Goal: Task Accomplishment & Management: Manage account settings

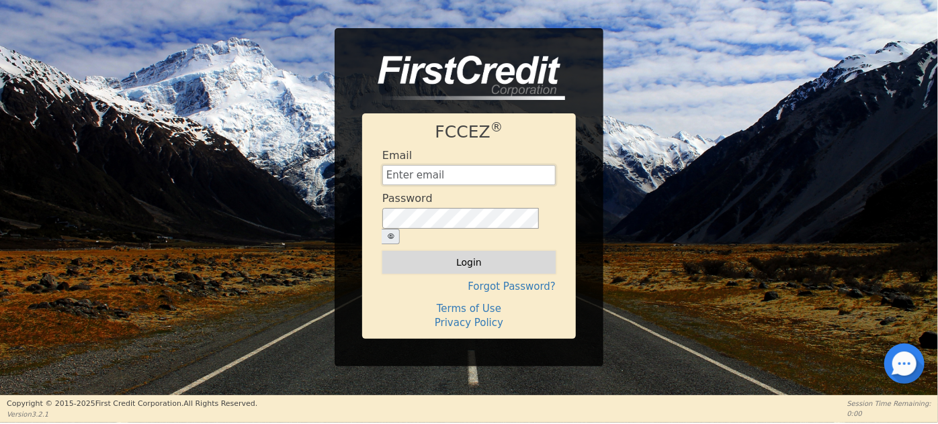
type input "[EMAIL_ADDRESS][DOMAIN_NAME]"
click at [438, 261] on button "Login" at bounding box center [468, 262] width 173 height 23
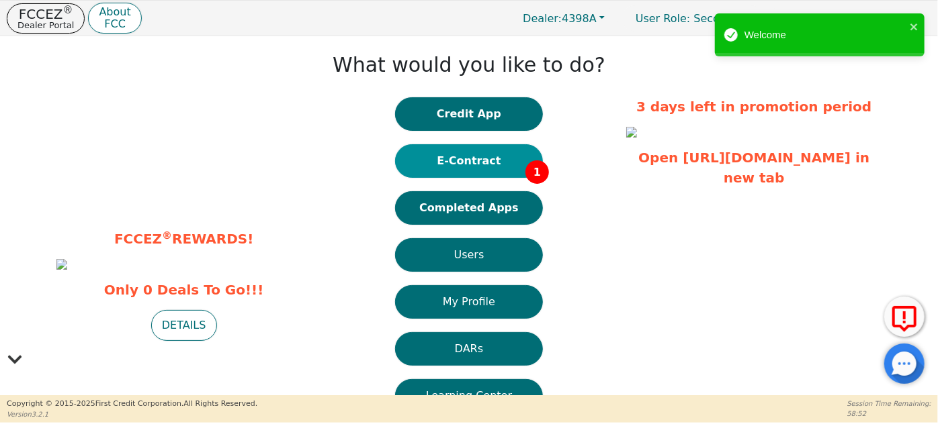
click at [515, 167] on button "E-Contract 1" at bounding box center [469, 161] width 148 height 34
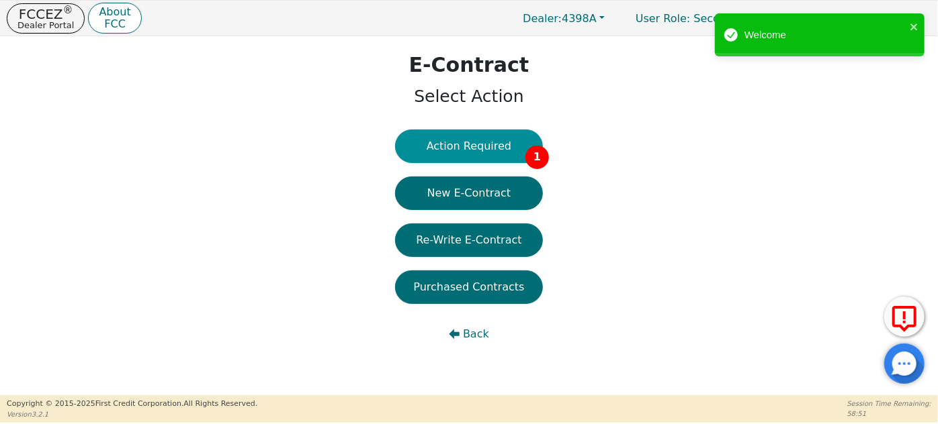
click at [525, 152] on button "Action Required 1" at bounding box center [469, 147] width 148 height 34
click at [525, 152] on html "FCCEZ ® Dealer Portal About FCC Dealer: 4398A User Role : Secondary 4398A: [PER…" at bounding box center [469, 211] width 938 height 423
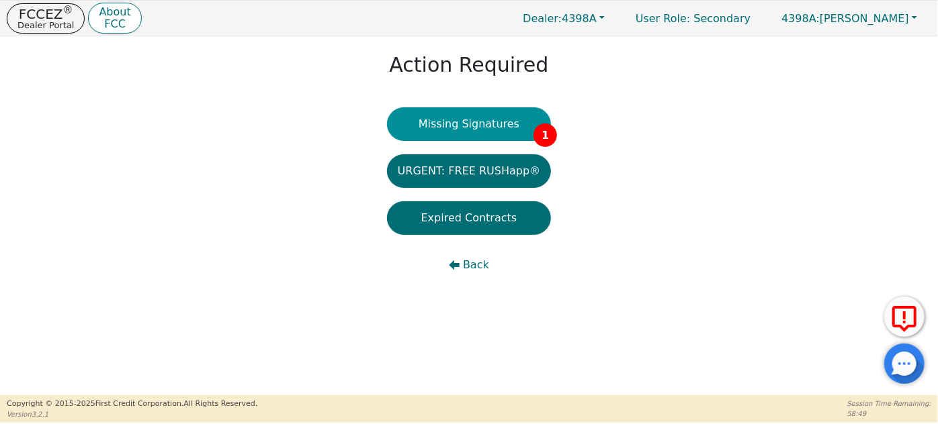
click at [524, 122] on button "Missing Signatures 1" at bounding box center [469, 124] width 165 height 34
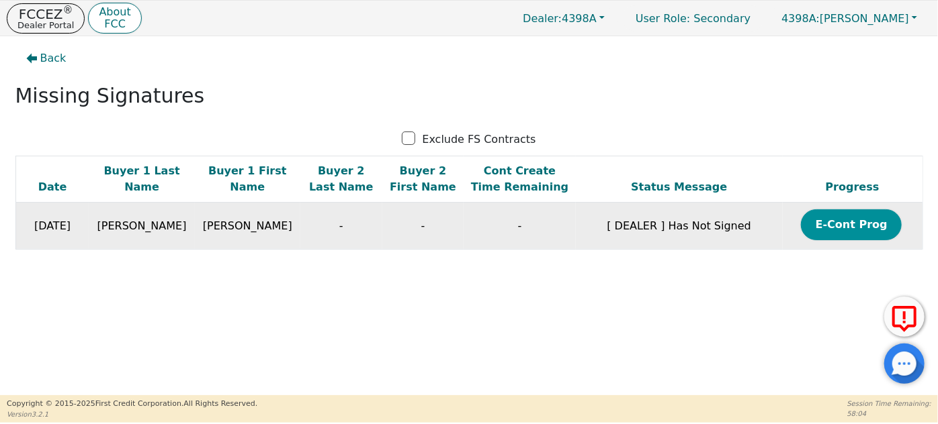
click at [828, 225] on button "E-Cont Prog" at bounding box center [851, 225] width 101 height 31
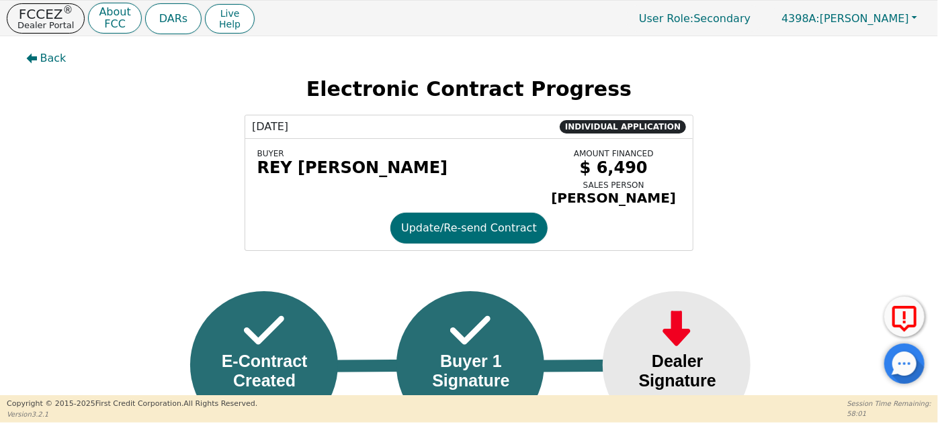
click at [847, 234] on div "[DATE] INDIVIDUAL APPLICATION BUYER REY [PERSON_NAME] AMOUNT FINANCED $ 6,490 S…" at bounding box center [468, 183] width 917 height 136
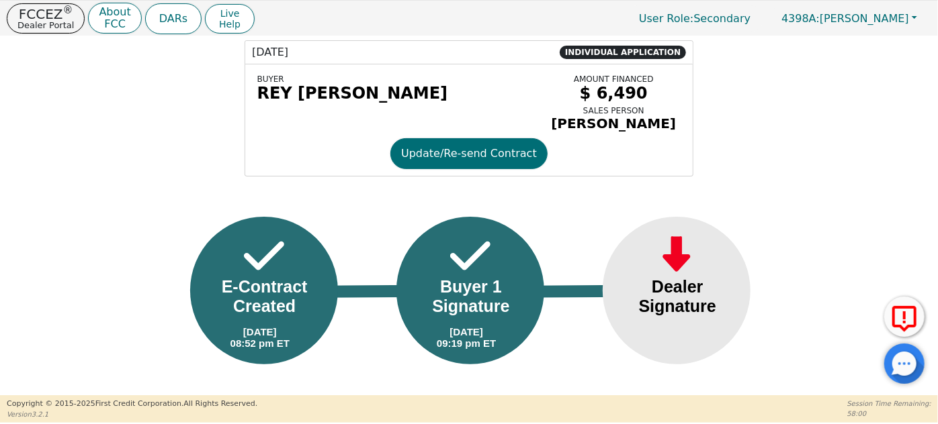
scroll to position [80, 0]
